Goal: Information Seeking & Learning: Learn about a topic

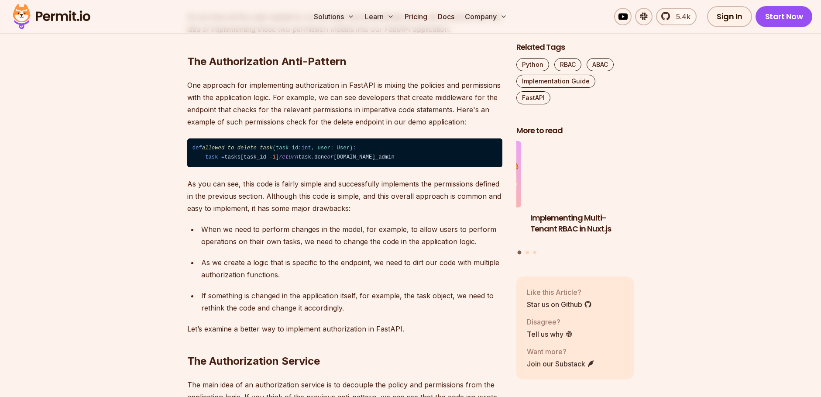
scroll to position [1466, 0]
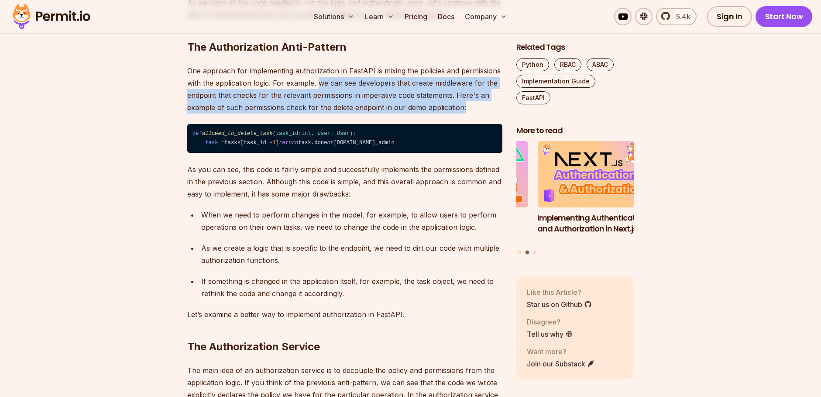
drag, startPoint x: 326, startPoint y: 138, endPoint x: 470, endPoint y: 153, distance: 144.0
click at [470, 113] on p "One approach for implementing authorization in FastAPI is mixing the policies a…" at bounding box center [344, 89] width 315 height 49
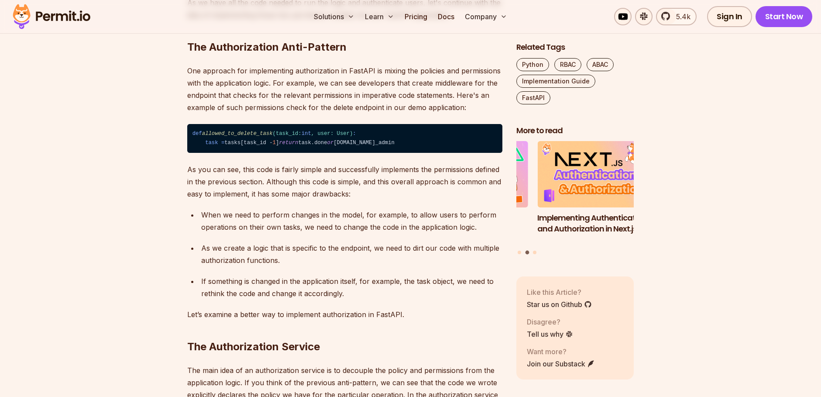
drag, startPoint x: 217, startPoint y: 147, endPoint x: 281, endPoint y: 154, distance: 64.6
click at [281, 113] on p "One approach for implementing authorization in FastAPI is mixing the policies a…" at bounding box center [344, 89] width 315 height 49
click at [256, 113] on p "One approach for implementing authorization in FastAPI is mixing the policies a…" at bounding box center [344, 89] width 315 height 49
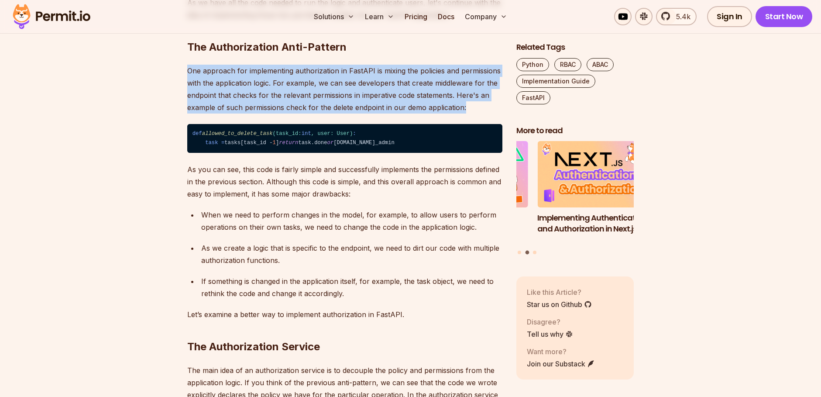
click at [256, 113] on p "One approach for implementing authorization in FastAPI is mixing the policies a…" at bounding box center [344, 89] width 315 height 49
click at [312, 113] on p "One approach for implementing authorization in FastAPI is mixing the policies a…" at bounding box center [344, 89] width 315 height 49
click at [347, 113] on p "One approach for implementing authorization in FastAPI is mixing the policies a…" at bounding box center [344, 89] width 315 height 49
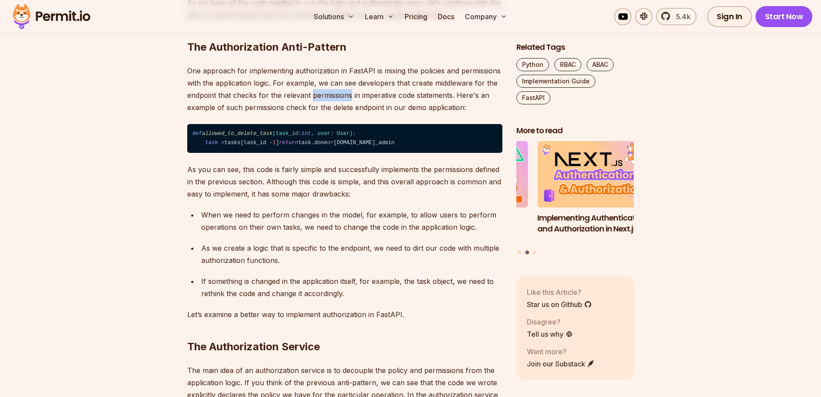
click at [347, 113] on p "One approach for implementing authorization in FastAPI is mixing the policies a…" at bounding box center [344, 89] width 315 height 49
click at [403, 113] on p "One approach for implementing authorization in FastAPI is mixing the policies a…" at bounding box center [344, 89] width 315 height 49
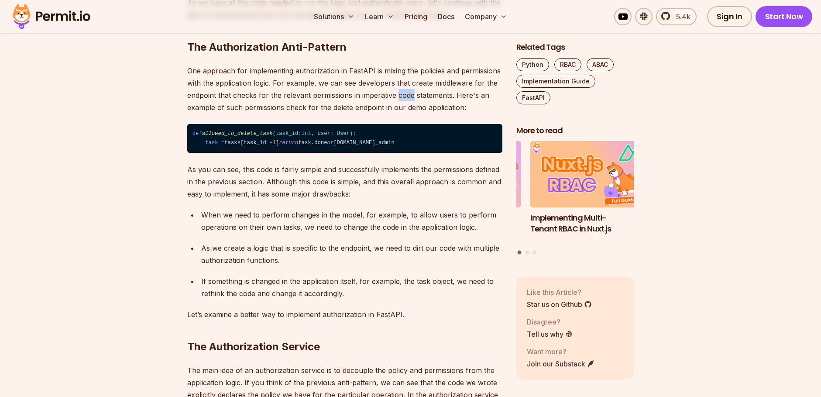
scroll to position [1519, 0]
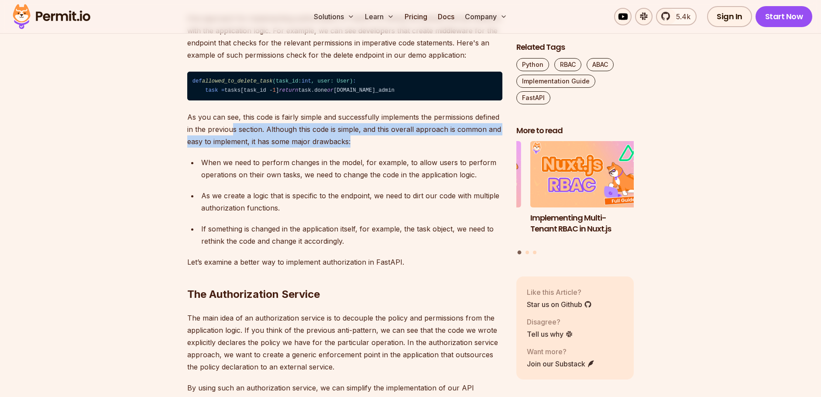
drag, startPoint x: 233, startPoint y: 192, endPoint x: 387, endPoint y: 201, distance: 154.3
click at [387, 148] on p "As you can see, this code is fairly simple and successfully implements the perm…" at bounding box center [344, 129] width 315 height 37
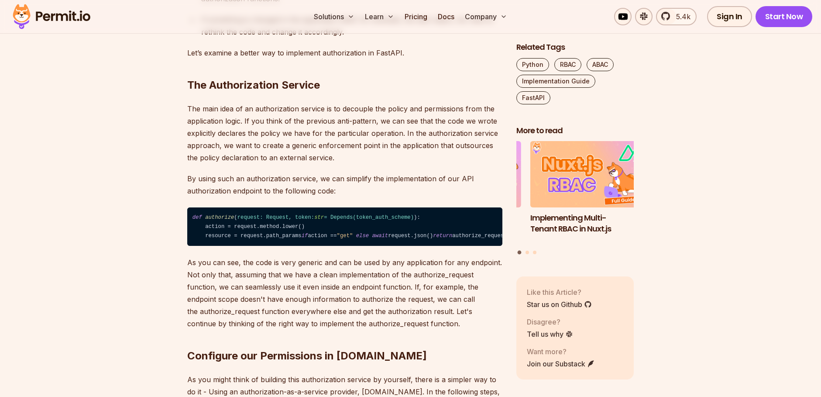
scroll to position [1728, 0]
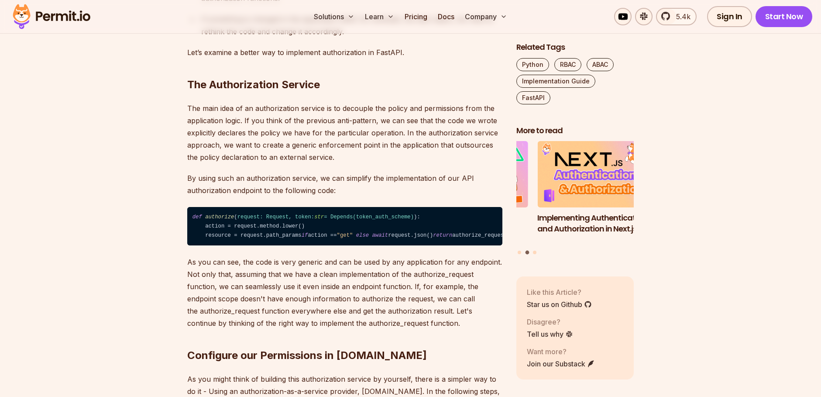
click at [271, 245] on code "def authorize ( request: Request, token: str = Depends( token_auth_scheme ) ): …" at bounding box center [344, 226] width 315 height 38
click at [343, 245] on code "def authorize ( request: Request, token: str = Depends( token_auth_scheme ) ): …" at bounding box center [344, 226] width 315 height 38
click at [244, 245] on code "def authorize ( request: Request, token: str = Depends( token_auth_scheme ) ): …" at bounding box center [344, 226] width 315 height 38
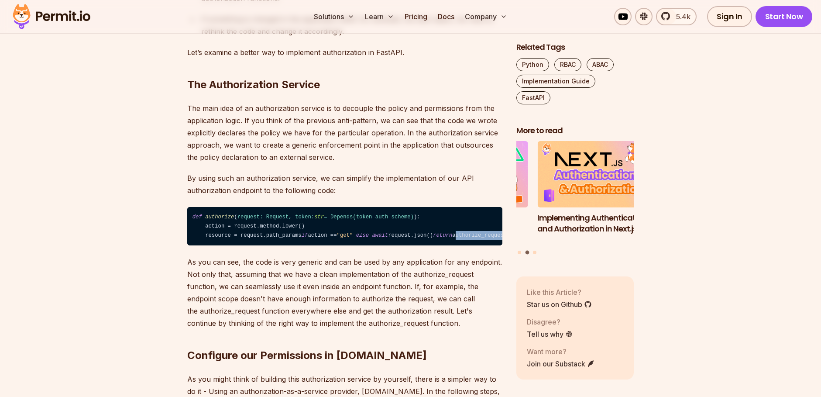
click at [244, 245] on code "def authorize ( request: Request, token: str = Depends( token_auth_scheme ) ): …" at bounding box center [344, 226] width 315 height 38
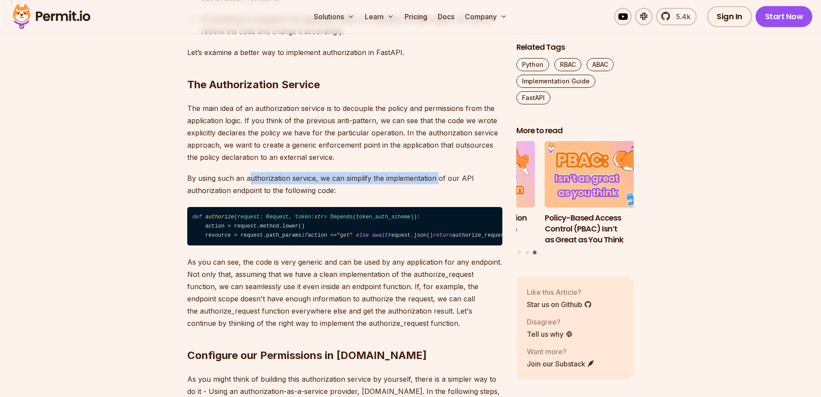
drag, startPoint x: 248, startPoint y: 236, endPoint x: 439, endPoint y: 238, distance: 190.3
click at [439, 196] on p "By using such an authorization service, we can simplify the implementation of o…" at bounding box center [344, 184] width 315 height 24
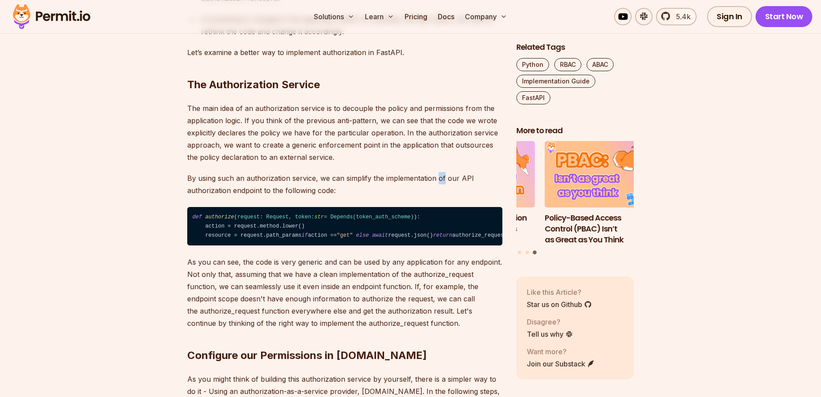
click at [439, 196] on p "By using such an authorization service, we can simplify the implementation of o…" at bounding box center [344, 184] width 315 height 24
click at [264, 196] on p "By using such an authorization service, we can simplify the implementation of o…" at bounding box center [344, 184] width 315 height 24
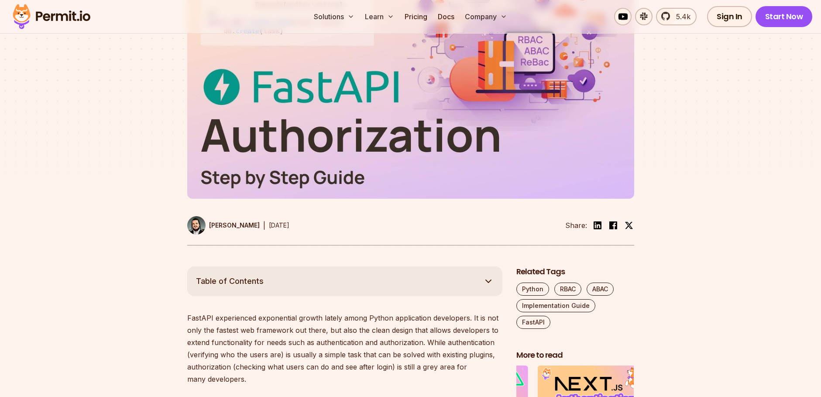
scroll to position [0, 0]
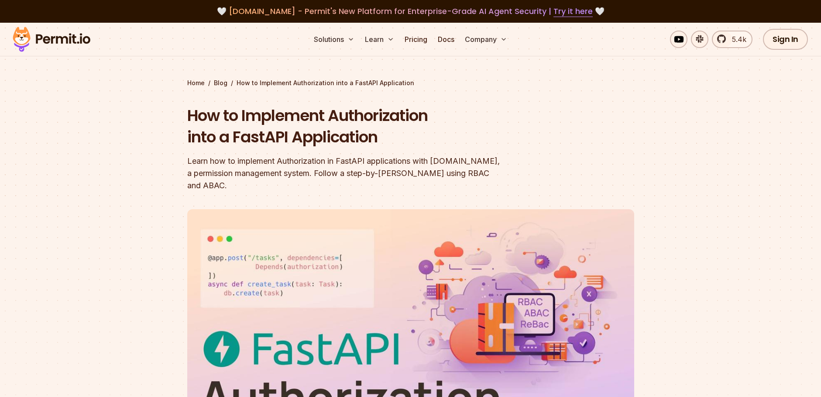
click at [77, 37] on img at bounding box center [52, 39] width 86 height 30
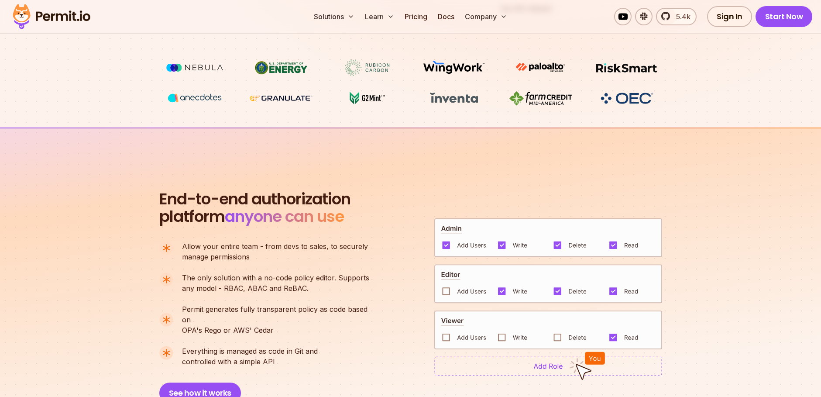
scroll to position [262, 0]
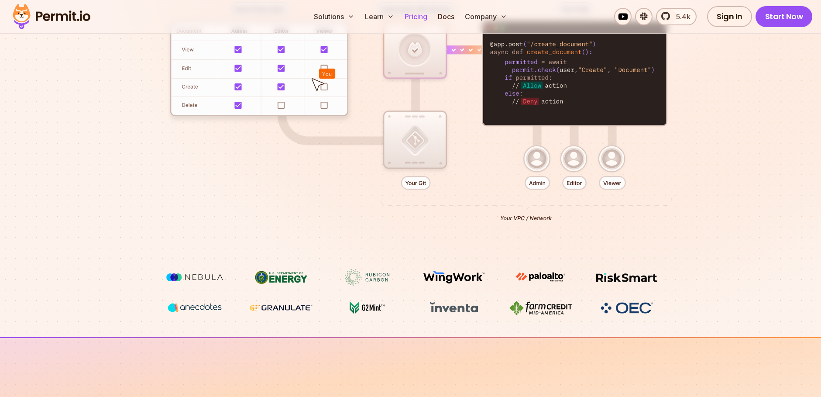
click at [425, 13] on link "Pricing" at bounding box center [416, 16] width 30 height 17
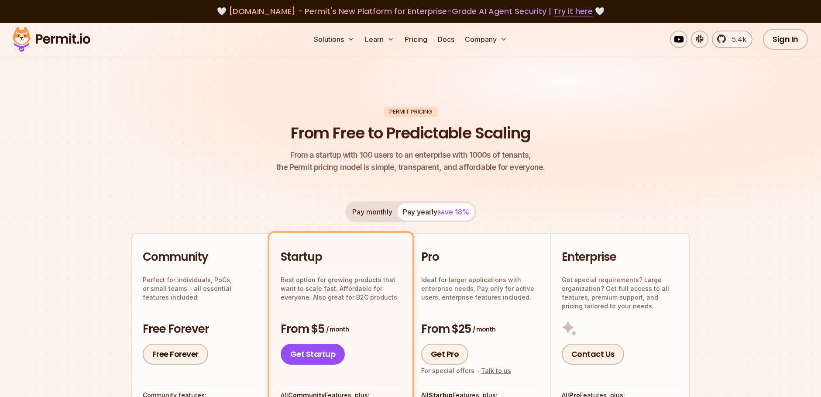
click at [63, 40] on img at bounding box center [52, 39] width 86 height 30
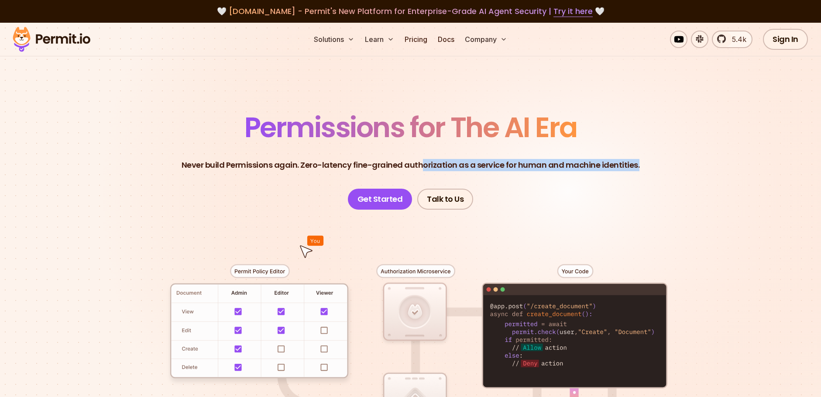
drag, startPoint x: 426, startPoint y: 168, endPoint x: 624, endPoint y: 175, distance: 198.2
click at [623, 175] on header "Permissions for The AI Era Never build Permissions again. Zero-latency fine-gra…" at bounding box center [410, 161] width 611 height 96
click at [648, 168] on header "Permissions for The AI Era Never build Permissions again. Zero-latency fine-gra…" at bounding box center [410, 161] width 611 height 96
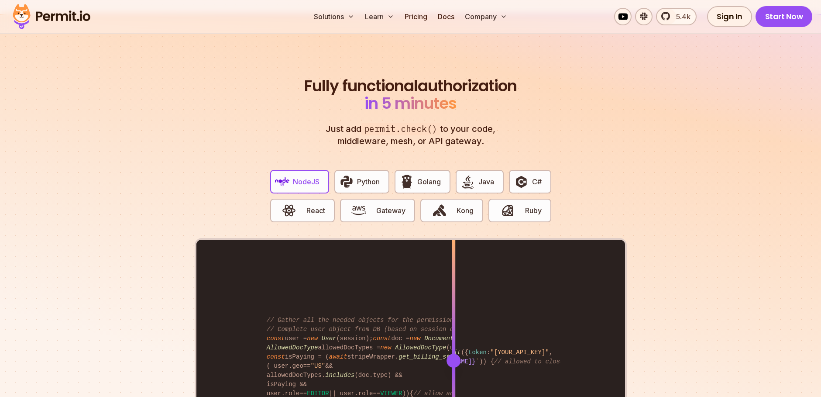
scroll to position [1623, 0]
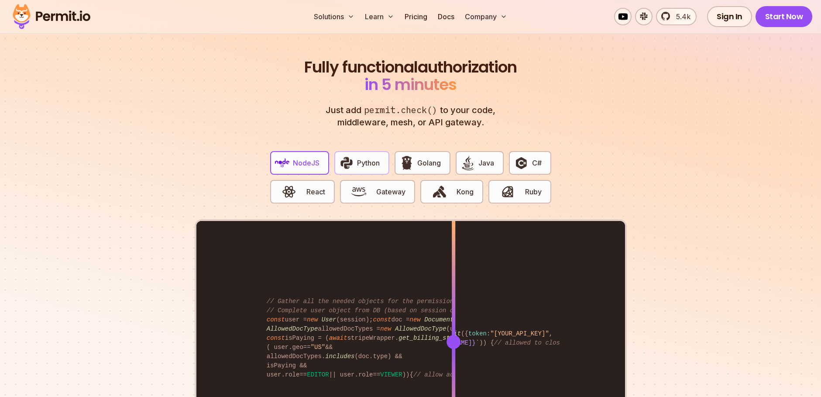
click at [375, 159] on button "Python" at bounding box center [361, 163] width 55 height 24
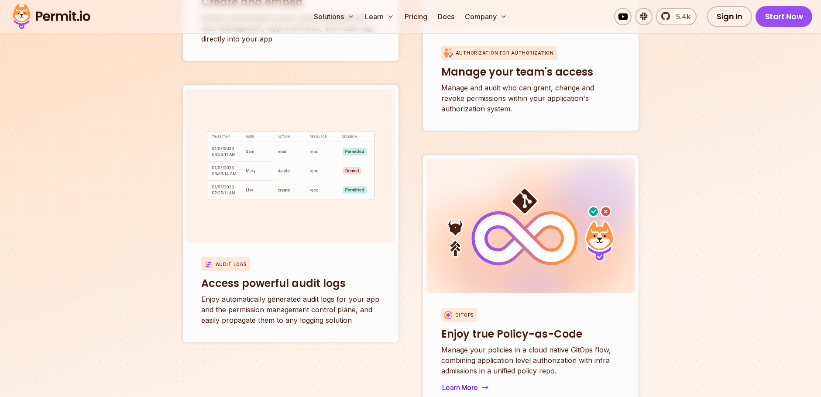
scroll to position [3299, 0]
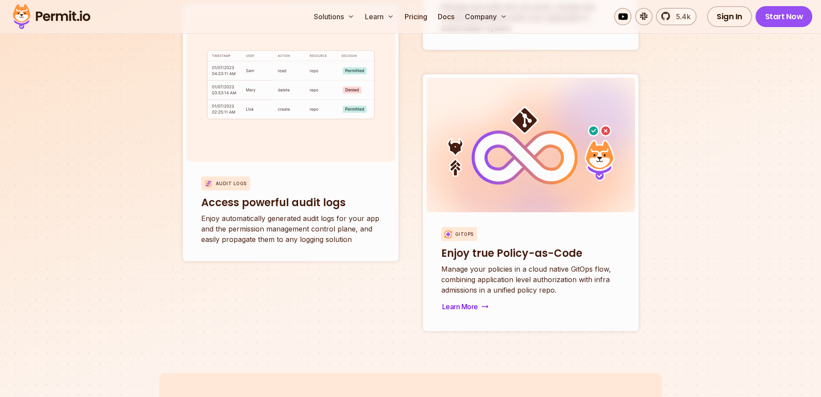
click at [524, 264] on p "Manage your policies in a cloud native GitOps flow, combining application level…" at bounding box center [530, 279] width 179 height 31
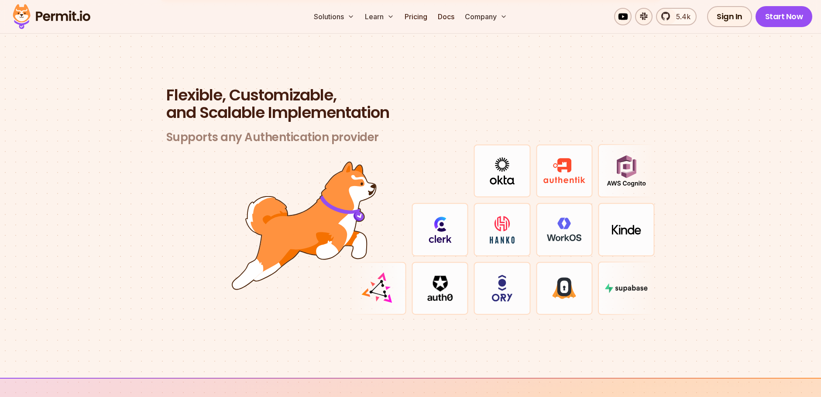
scroll to position [2476, 0]
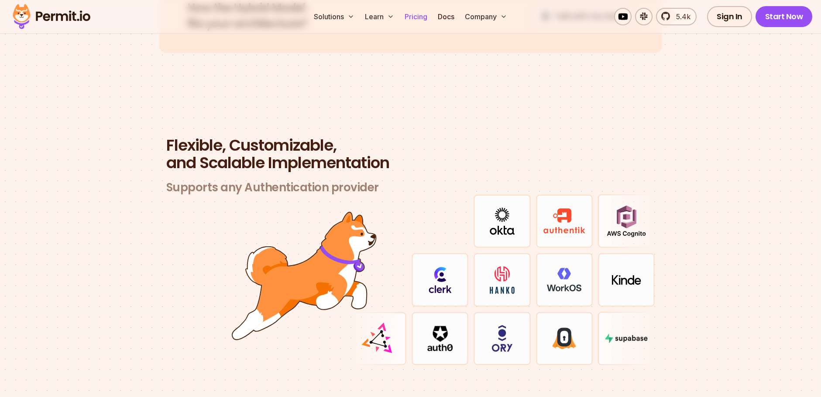
click at [421, 17] on link "Pricing" at bounding box center [416, 16] width 30 height 17
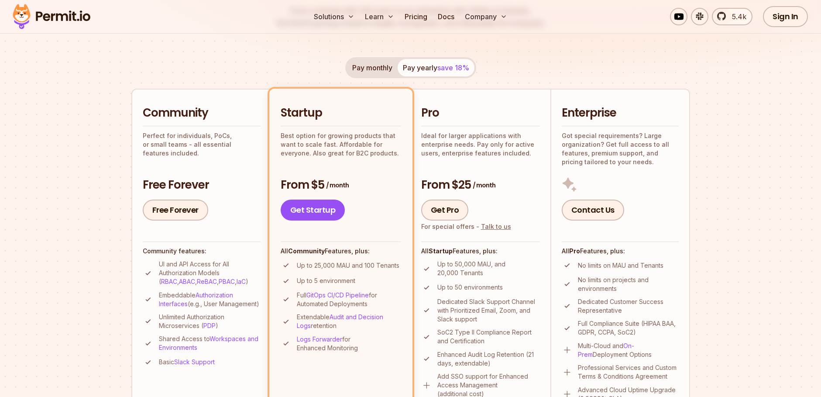
scroll to position [157, 0]
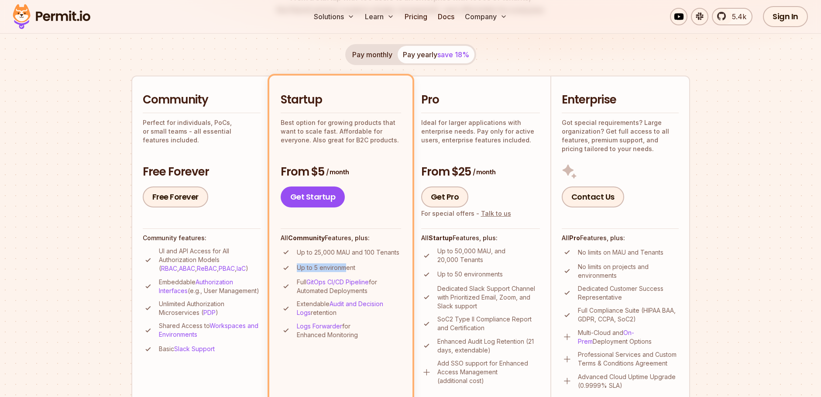
drag, startPoint x: 326, startPoint y: 262, endPoint x: 355, endPoint y: 264, distance: 28.8
click at [355, 264] on li "Up to 5 environment" at bounding box center [341, 267] width 120 height 11
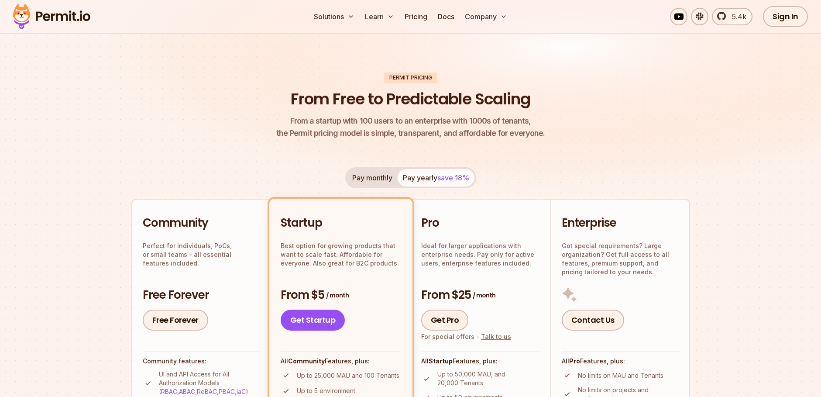
scroll to position [52, 0]
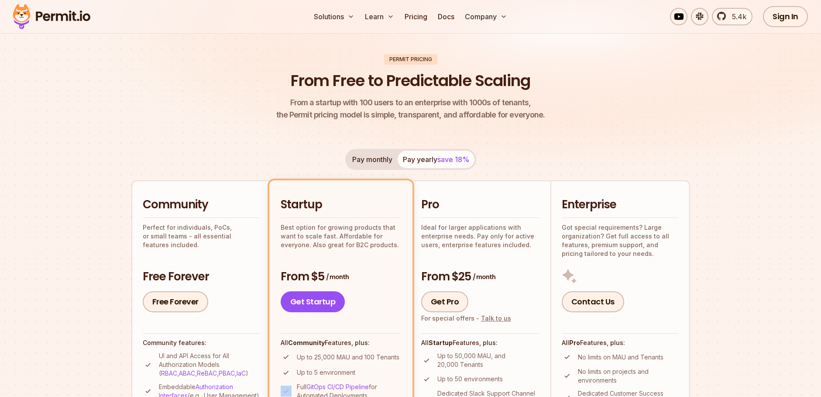
click at [374, 166] on button "Pay monthly" at bounding box center [372, 159] width 51 height 17
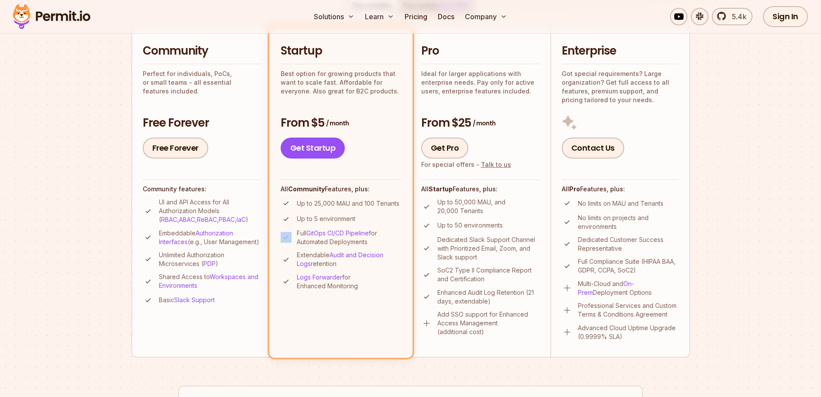
scroll to position [209, 0]
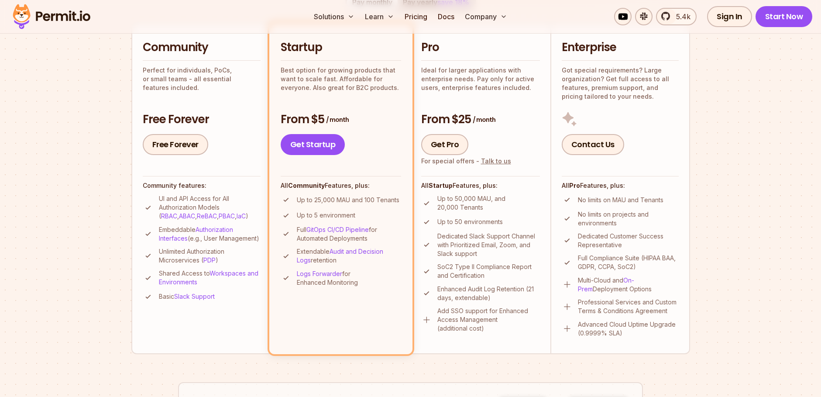
click at [387, 200] on p "Up to 25,000 MAU and 100 Tenants" at bounding box center [348, 200] width 103 height 9
click at [386, 200] on p "Up to 25,000 MAU and 100 Tenants" at bounding box center [348, 200] width 103 height 9
click at [383, 200] on p "Up to 25,000 MAU and 100 Tenants" at bounding box center [348, 200] width 103 height 9
click at [180, 243] on p "Embeddable Authorization Interfaces (e.g., User Management)" at bounding box center [210, 233] width 102 height 17
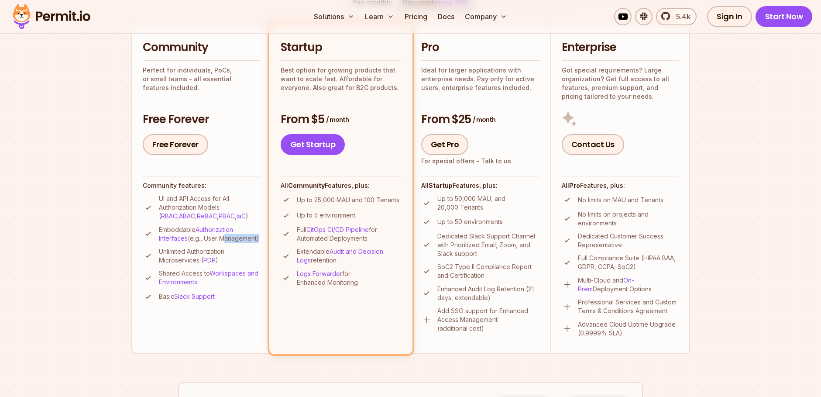
click at [180, 243] on p "Embeddable Authorization Interfaces (e.g., User Management)" at bounding box center [210, 233] width 102 height 17
click at [158, 264] on li "Unlimited Authorization Microservices ( PDP )" at bounding box center [202, 255] width 118 height 17
click at [177, 263] on p "Unlimited Authorization Microservices ( PDP )" at bounding box center [210, 255] width 102 height 17
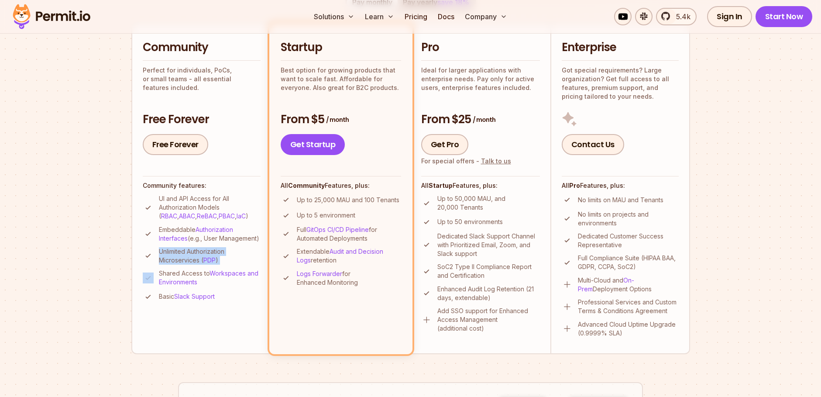
click at [177, 263] on p "Unlimited Authorization Microservices ( PDP )" at bounding box center [210, 255] width 102 height 17
click at [219, 251] on ul "UI and API Access for All Authorization Models ( RBAC , ABAC , ReBAC , PBAC , I…" at bounding box center [202, 248] width 118 height 108
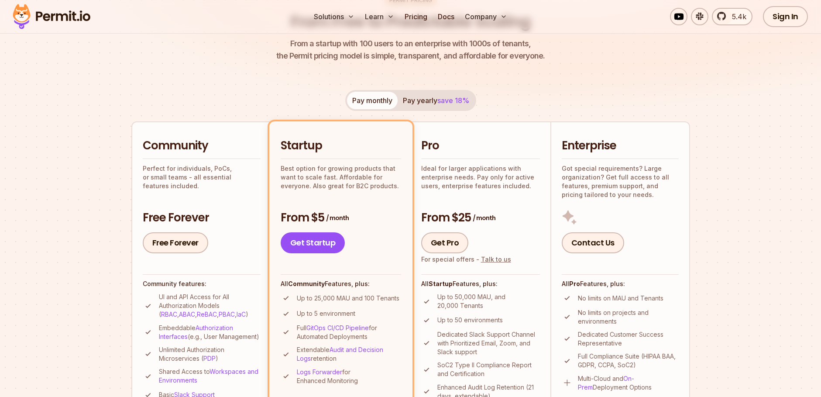
scroll to position [0, 0]
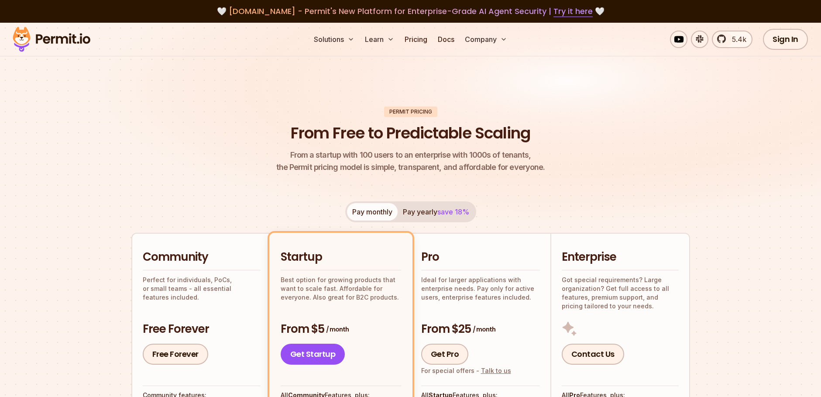
click at [70, 34] on img at bounding box center [52, 39] width 86 height 30
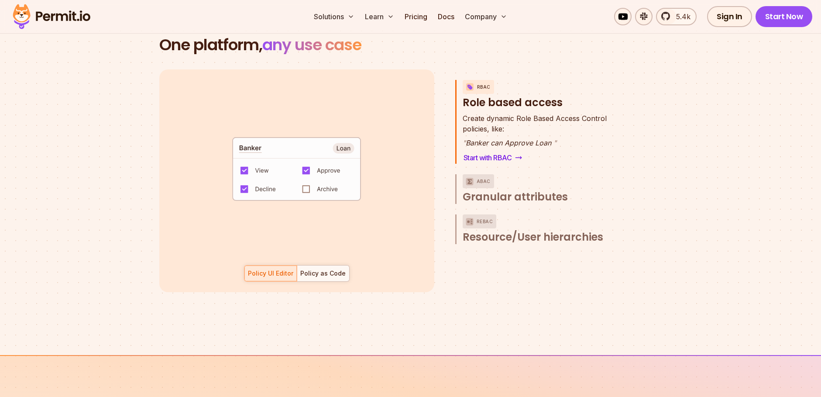
scroll to position [1309, 0]
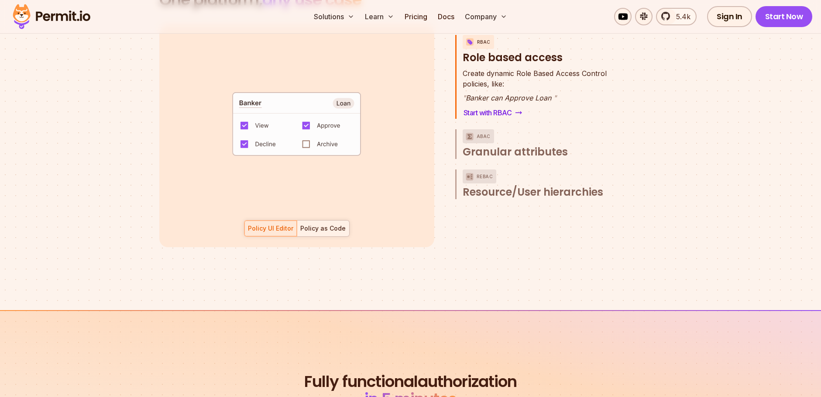
click at [329, 224] on div "Policy as Code" at bounding box center [322, 228] width 45 height 9
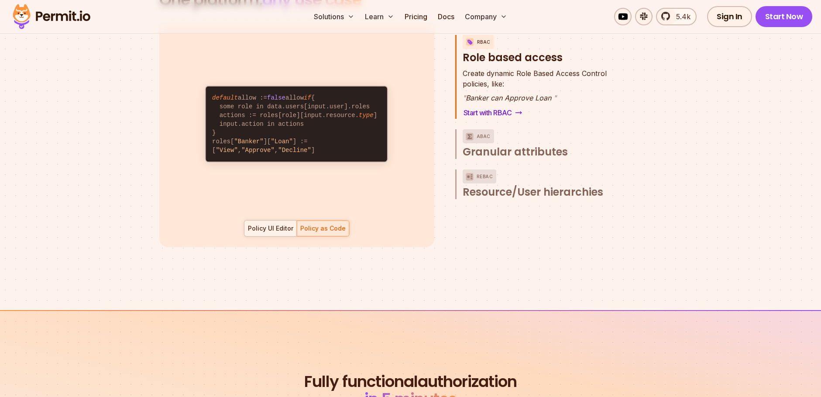
click at [259, 224] on div "Policy UI Editor" at bounding box center [270, 228] width 45 height 9
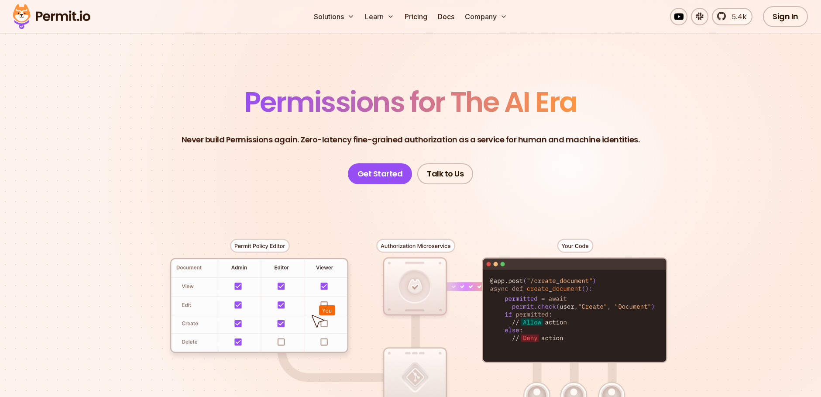
scroll to position [0, 0]
